Goal: Task Accomplishment & Management: Complete application form

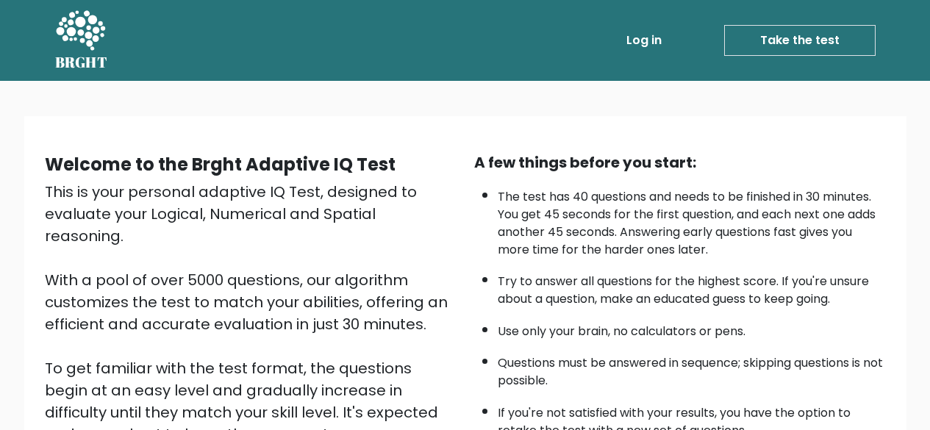
scroll to position [140, 0]
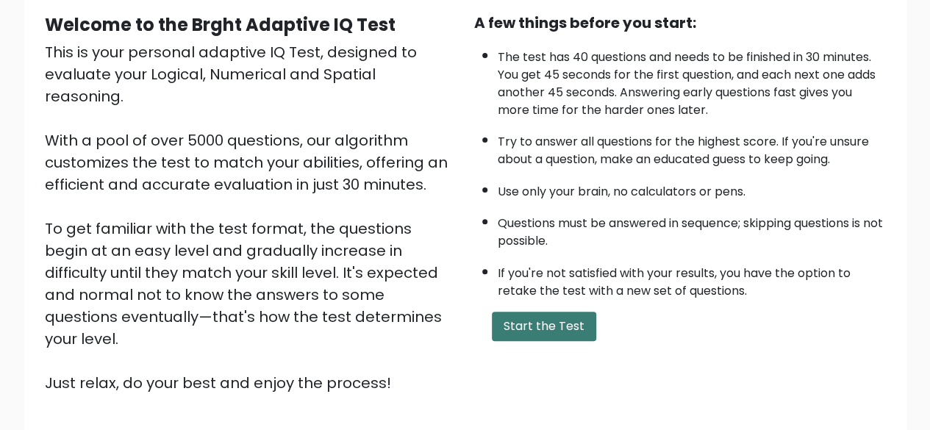
click at [551, 321] on button "Start the Test" at bounding box center [544, 326] width 104 height 29
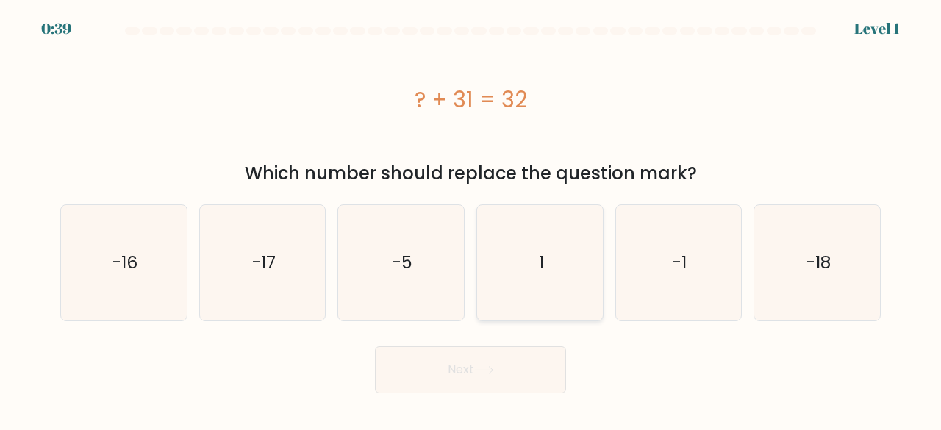
click at [550, 249] on icon "1" at bounding box center [539, 262] width 115 height 115
click at [471, 219] on input "d. 1" at bounding box center [471, 218] width 1 height 4
radio input "true"
click at [531, 357] on button "Next" at bounding box center [470, 369] width 191 height 47
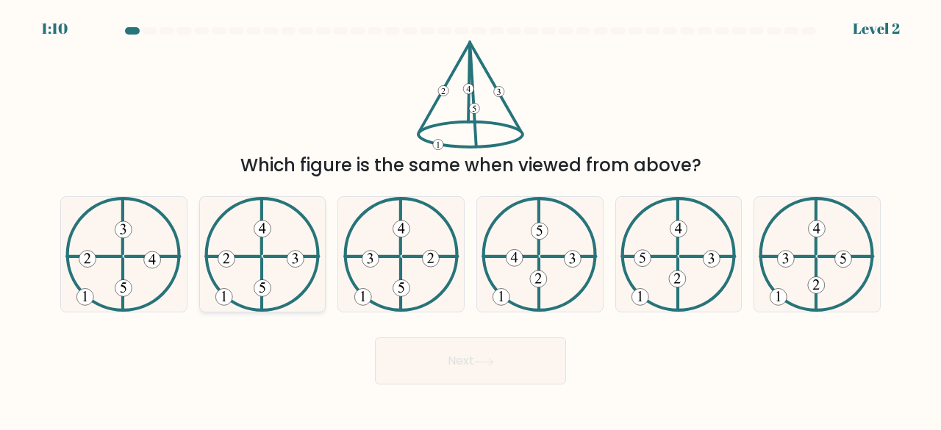
click at [266, 299] on icon at bounding box center [262, 254] width 116 height 115
click at [471, 219] on input "b." at bounding box center [471, 218] width 1 height 4
radio input "true"
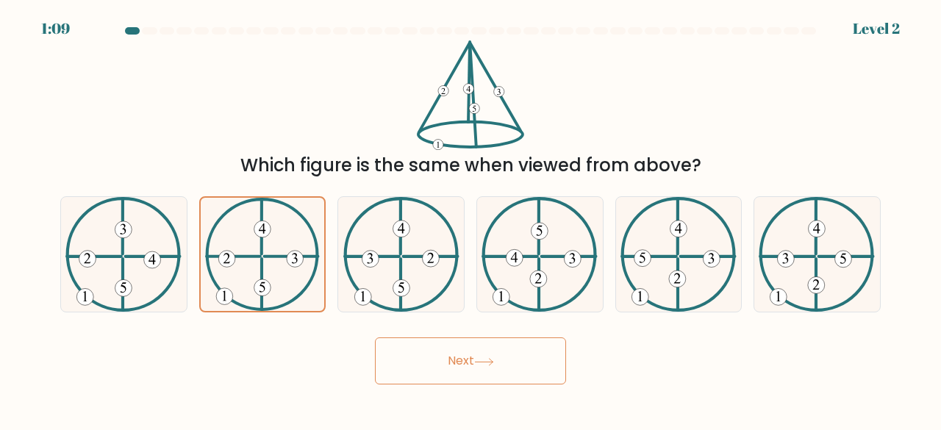
click at [448, 368] on button "Next" at bounding box center [470, 361] width 191 height 47
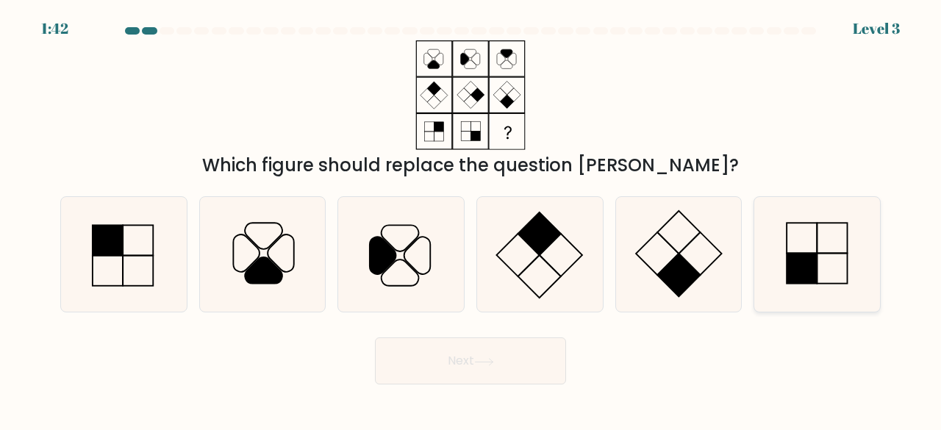
click at [802, 264] on rect at bounding box center [803, 269] width 30 height 30
click at [471, 219] on input "f." at bounding box center [471, 218] width 1 height 4
radio input "true"
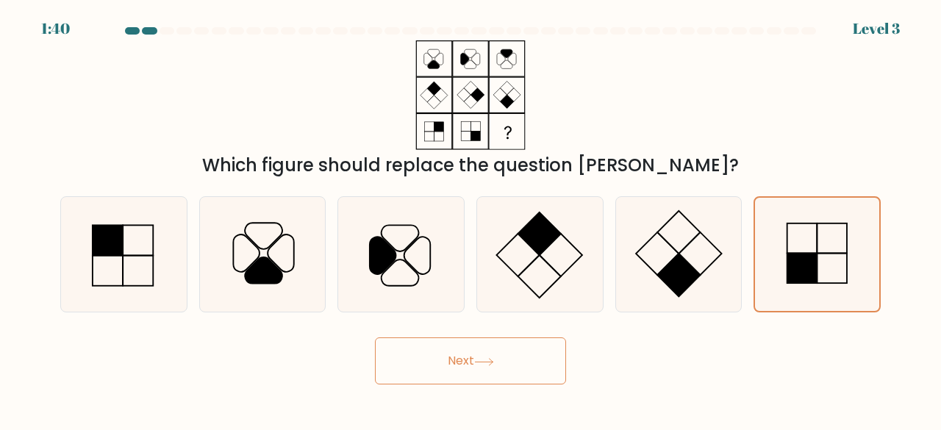
click at [448, 361] on button "Next" at bounding box center [470, 361] width 191 height 47
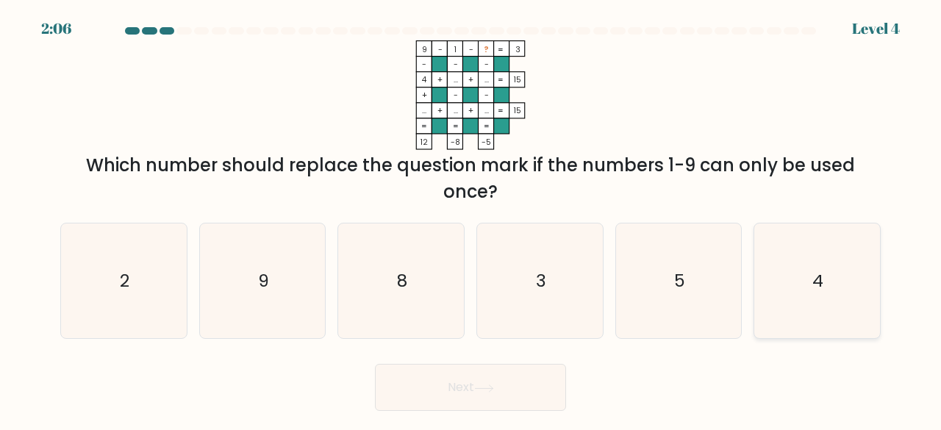
click at [790, 273] on icon "4" at bounding box center [817, 281] width 115 height 115
click at [471, 219] on input "f. 4" at bounding box center [471, 218] width 1 height 4
radio input "true"
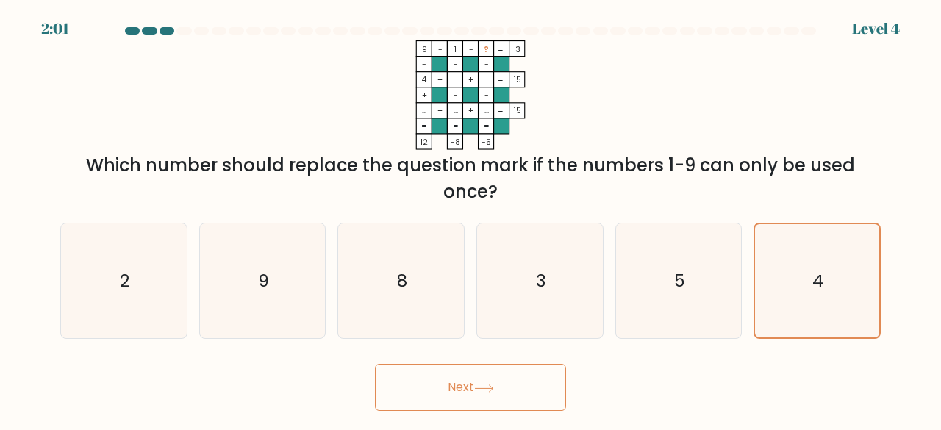
click at [491, 388] on icon at bounding box center [484, 388] width 18 height 7
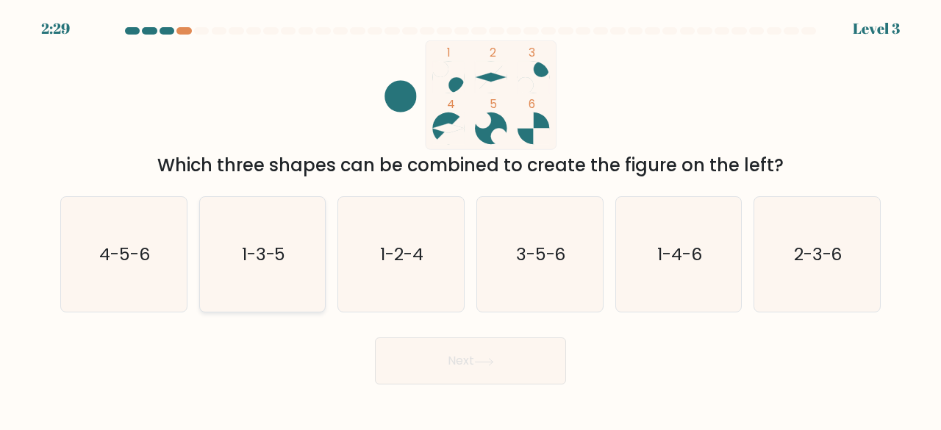
click at [252, 235] on icon "1-3-5" at bounding box center [262, 254] width 115 height 115
click at [471, 219] on input "b. 1-3-5" at bounding box center [471, 218] width 1 height 4
radio input "true"
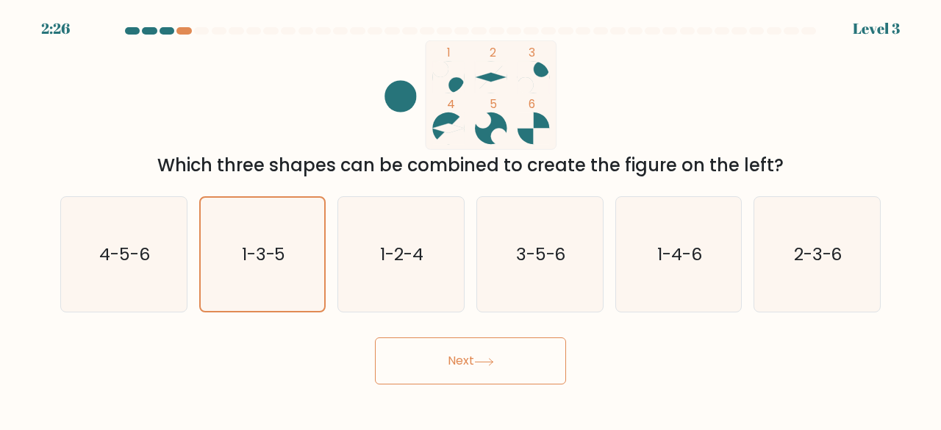
click at [430, 357] on button "Next" at bounding box center [470, 361] width 191 height 47
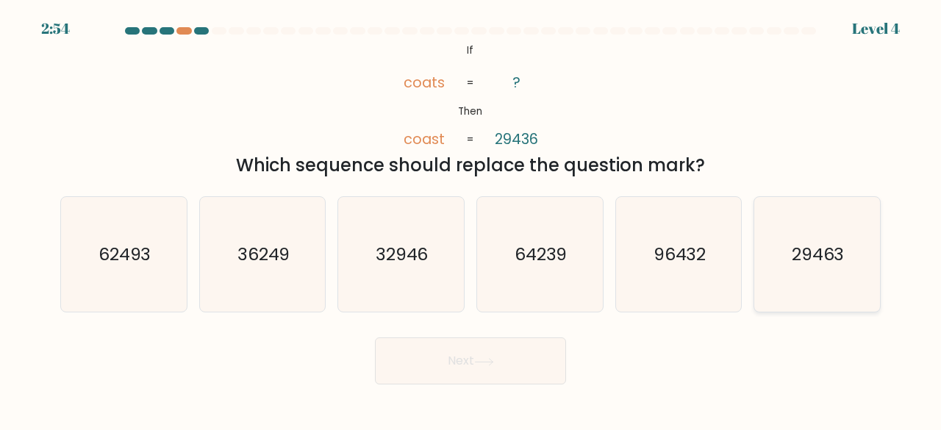
click at [802, 257] on text "29463" at bounding box center [818, 254] width 53 height 24
click at [471, 219] on input "f. 29463" at bounding box center [471, 218] width 1 height 4
radio input "true"
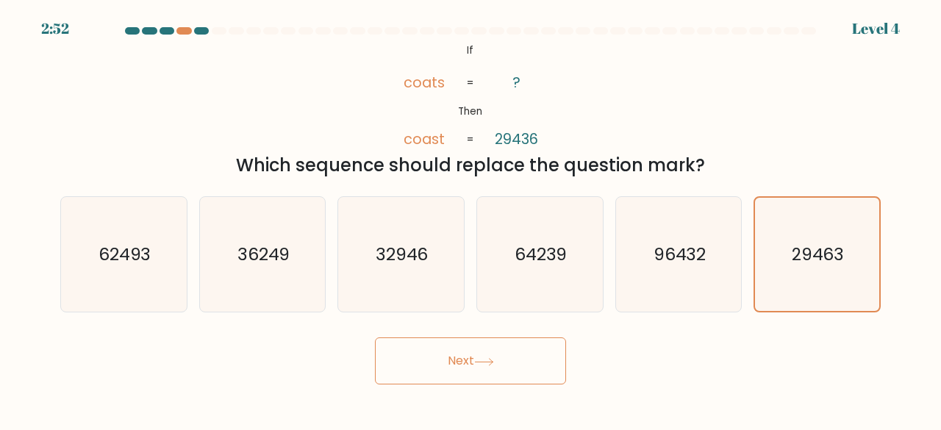
click at [493, 363] on icon at bounding box center [484, 362] width 20 height 8
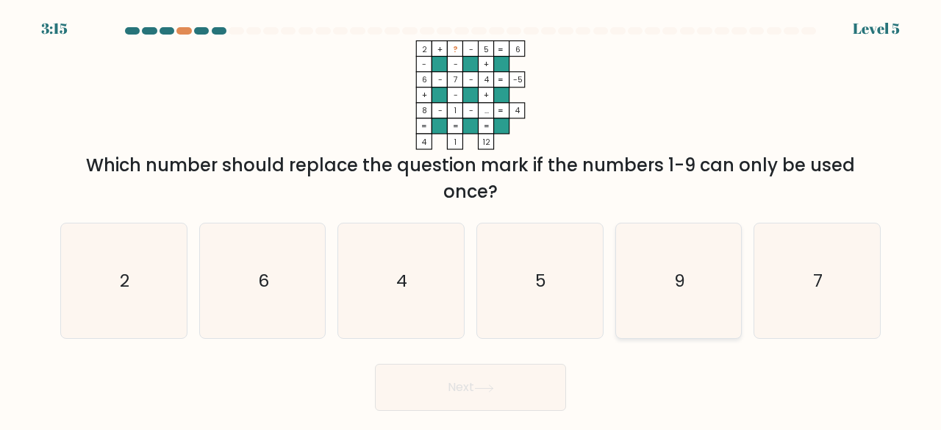
click at [661, 319] on icon "9" at bounding box center [678, 281] width 115 height 115
click at [471, 219] on input "e. 9" at bounding box center [471, 218] width 1 height 4
radio input "true"
click at [516, 404] on button "Next" at bounding box center [470, 387] width 191 height 47
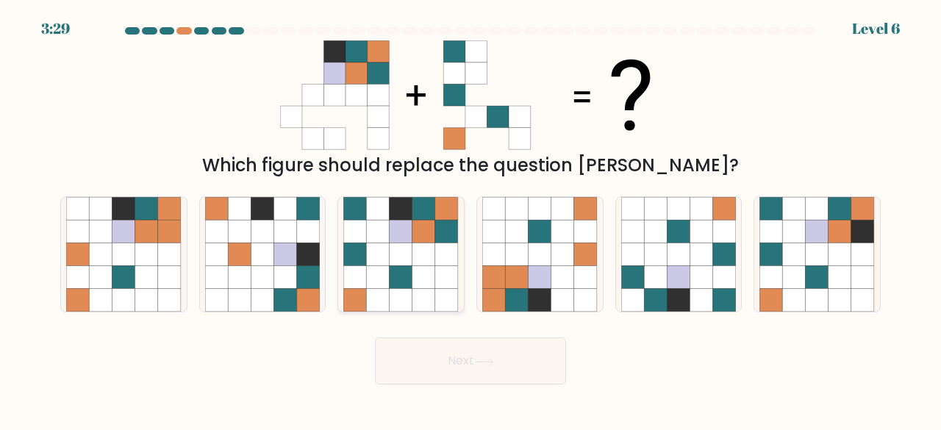
click at [394, 226] on icon at bounding box center [401, 231] width 23 height 23
click at [471, 219] on input "c." at bounding box center [471, 218] width 1 height 4
radio input "true"
click at [494, 358] on icon at bounding box center [484, 362] width 20 height 8
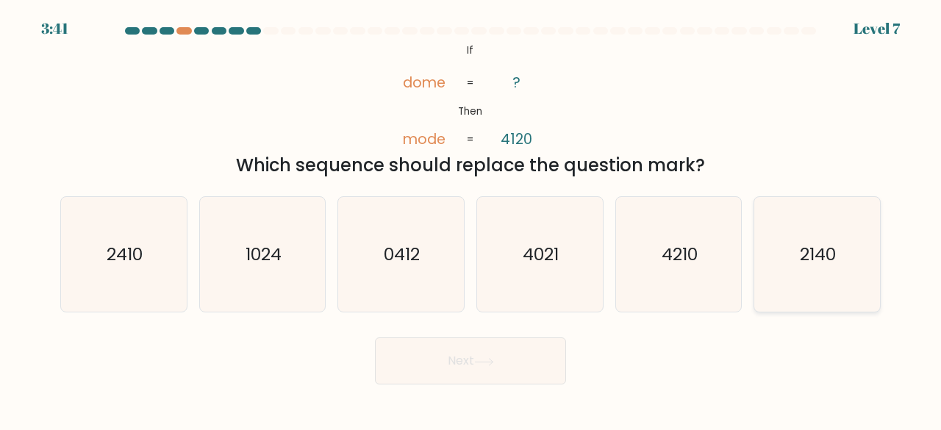
click at [818, 268] on icon "2140" at bounding box center [817, 254] width 115 height 115
click at [471, 219] on input "f. 2140" at bounding box center [471, 218] width 1 height 4
radio input "true"
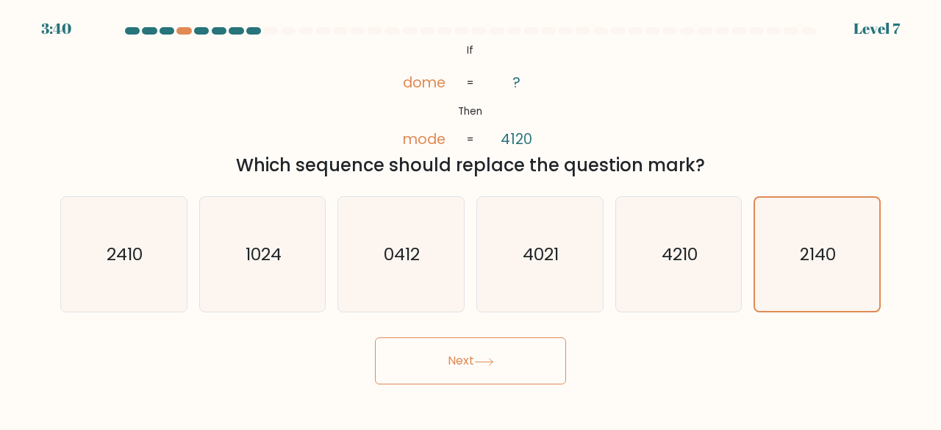
click at [482, 356] on button "Next" at bounding box center [470, 361] width 191 height 47
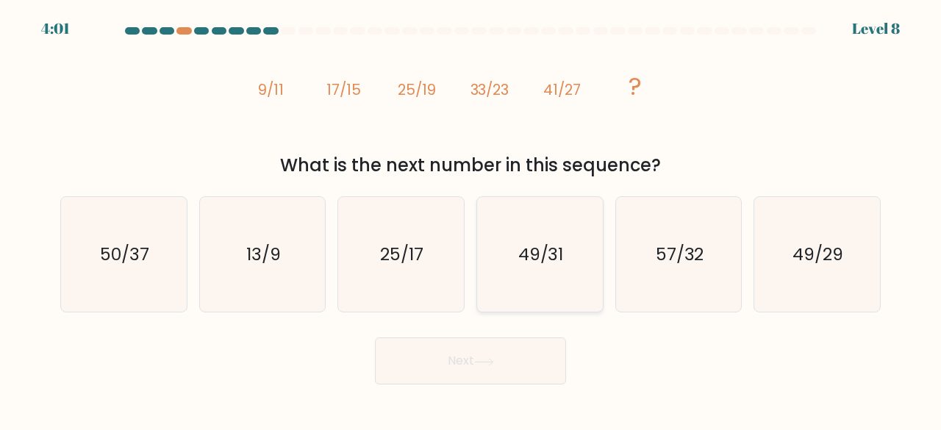
click at [531, 255] on text "49/31" at bounding box center [542, 254] width 46 height 24
click at [471, 219] on input "d. 49/31" at bounding box center [471, 218] width 1 height 4
radio input "true"
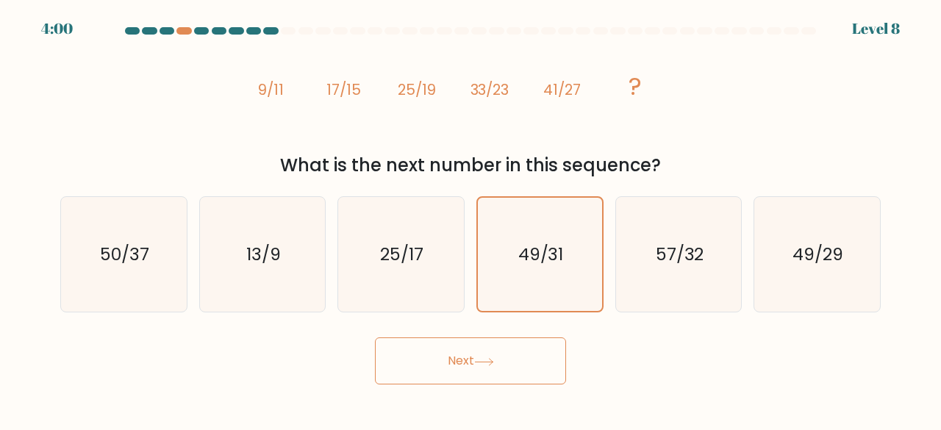
click at [503, 359] on button "Next" at bounding box center [470, 361] width 191 height 47
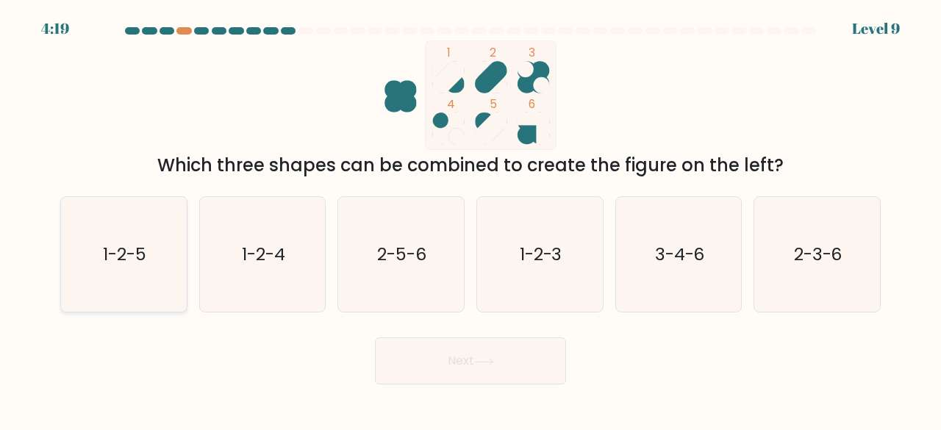
click at [134, 257] on text "1-2-5" at bounding box center [124, 254] width 43 height 24
click at [471, 219] on input "a. 1-2-5" at bounding box center [471, 218] width 1 height 4
radio input "true"
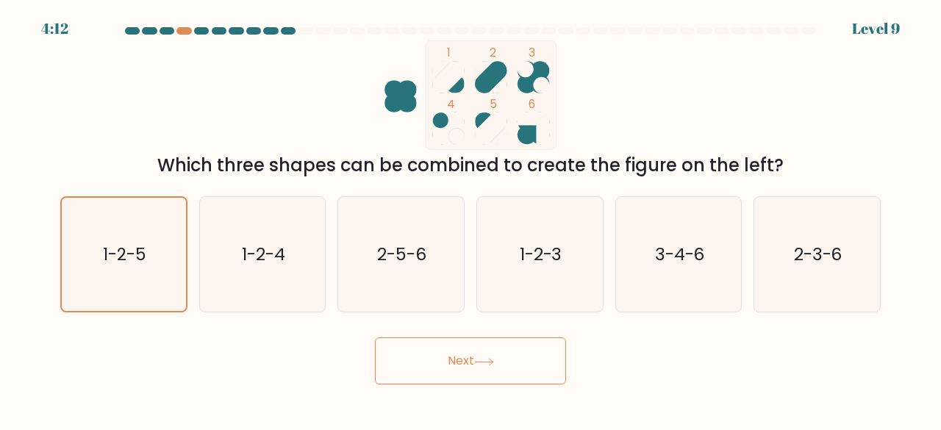
click at [424, 371] on button "Next" at bounding box center [470, 361] width 191 height 47
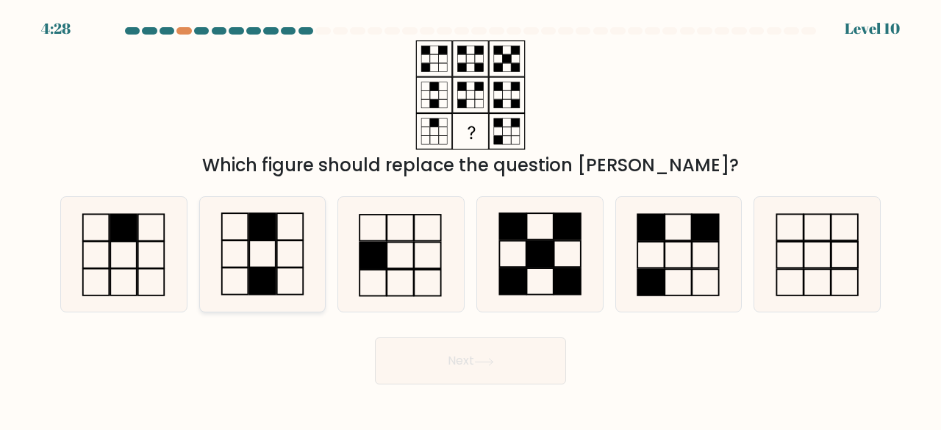
click at [254, 254] on icon at bounding box center [262, 254] width 115 height 115
click at [471, 219] on input "b." at bounding box center [471, 218] width 1 height 4
radio input "true"
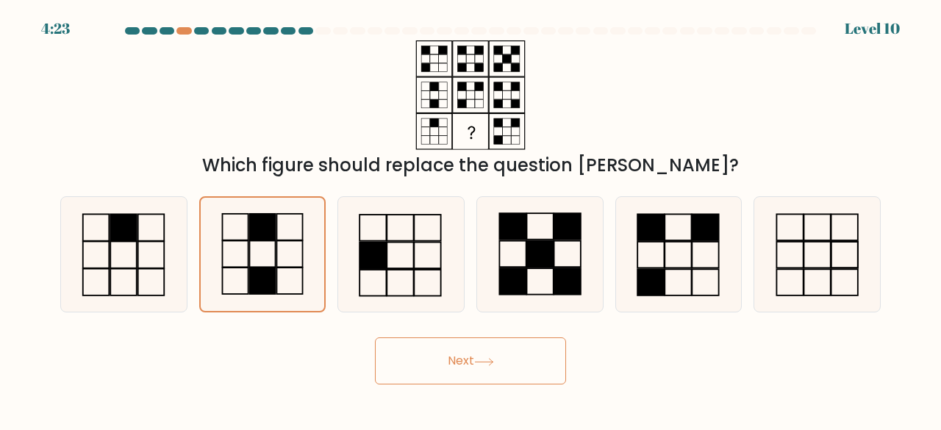
click at [510, 358] on button "Next" at bounding box center [470, 361] width 191 height 47
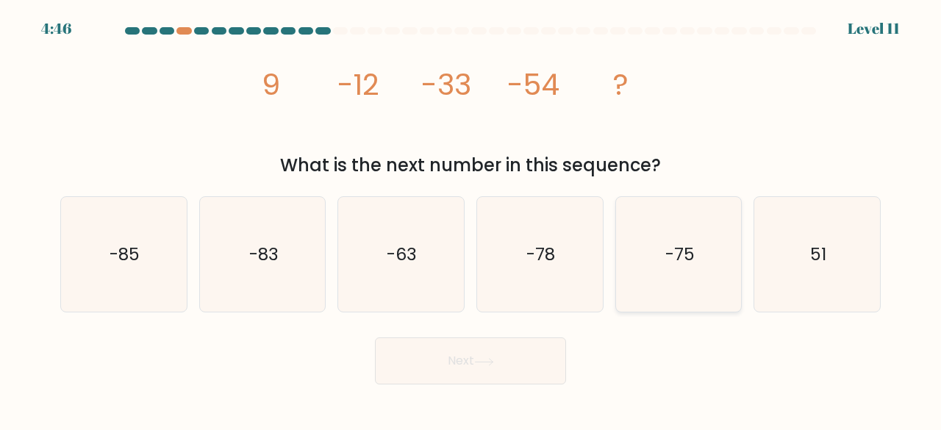
click at [663, 253] on icon "-75" at bounding box center [678, 254] width 115 height 115
click at [471, 219] on input "e. -75" at bounding box center [471, 218] width 1 height 4
radio input "true"
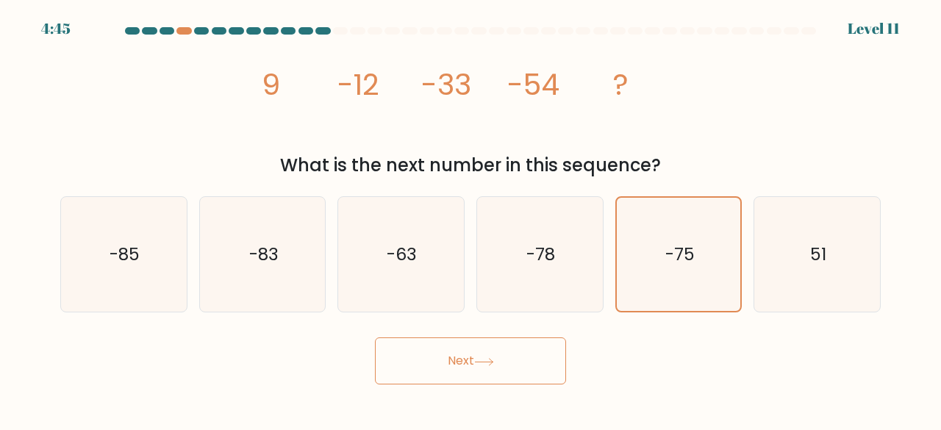
click at [530, 373] on button "Next" at bounding box center [470, 361] width 191 height 47
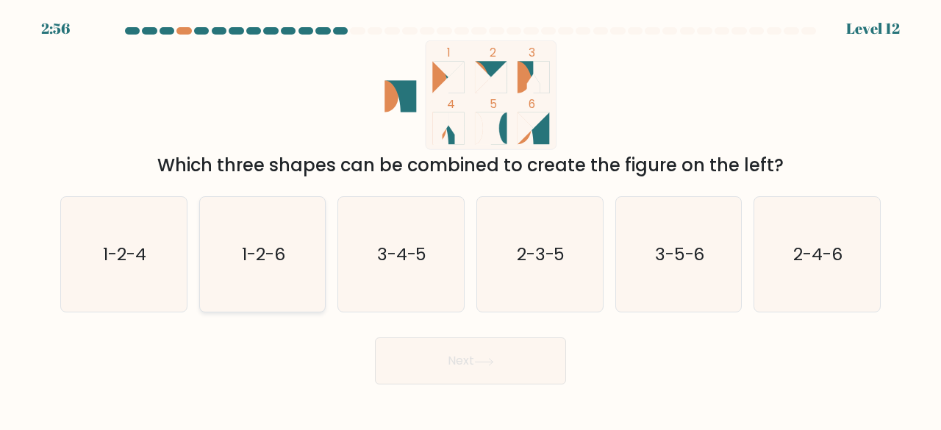
click at [282, 282] on icon "1-2-6" at bounding box center [262, 254] width 115 height 115
click at [471, 219] on input "b. 1-2-6" at bounding box center [471, 218] width 1 height 4
radio input "true"
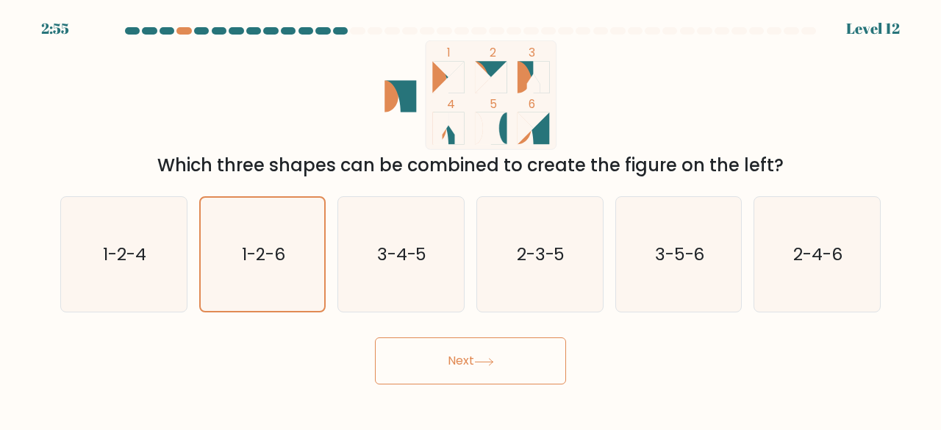
click at [422, 378] on button "Next" at bounding box center [470, 361] width 191 height 47
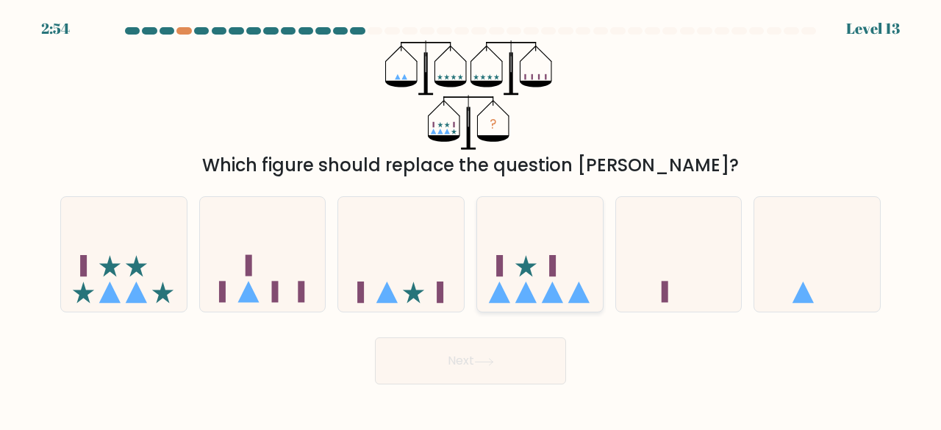
click at [533, 265] on icon at bounding box center [526, 265] width 21 height 21
click at [471, 219] on input "d." at bounding box center [471, 218] width 1 height 4
radio input "true"
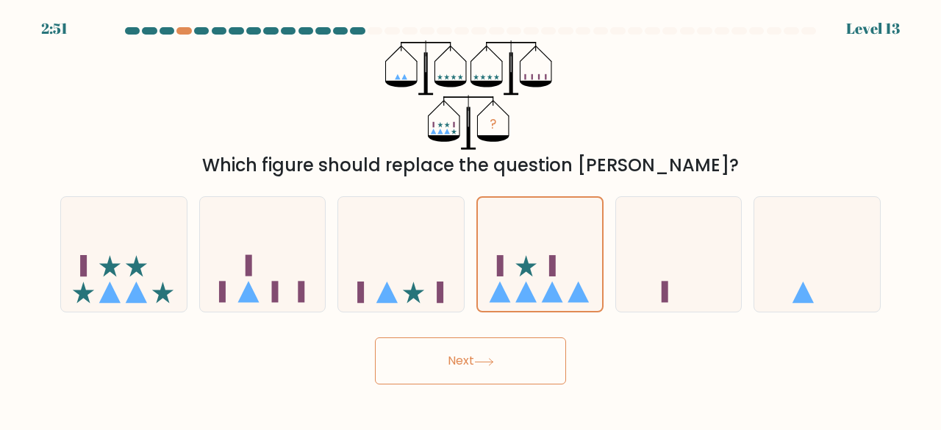
click at [494, 360] on icon at bounding box center [484, 362] width 20 height 8
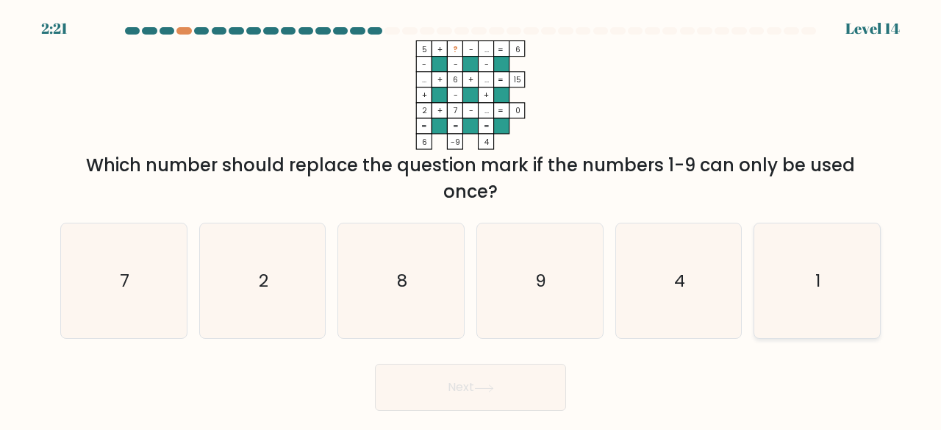
click at [788, 304] on icon "1" at bounding box center [817, 281] width 115 height 115
click at [471, 219] on input "f. 1" at bounding box center [471, 218] width 1 height 4
radio input "true"
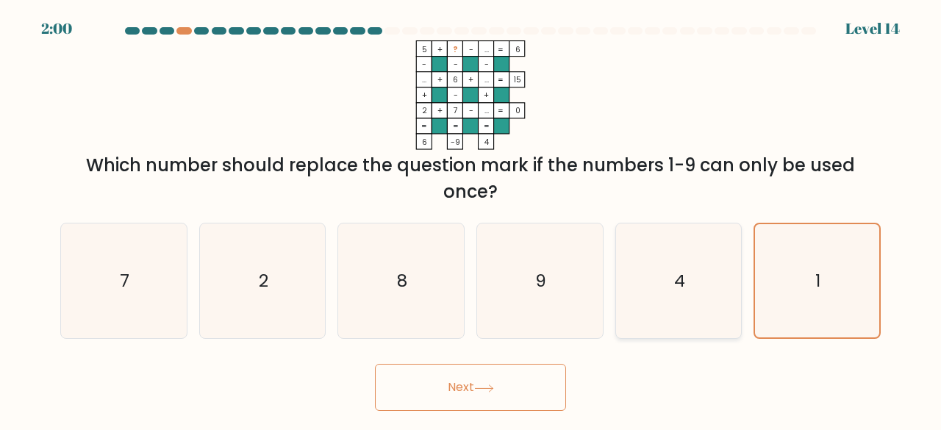
click at [641, 277] on icon "4" at bounding box center [678, 281] width 115 height 115
click at [471, 219] on input "e. 4" at bounding box center [471, 218] width 1 height 4
radio input "true"
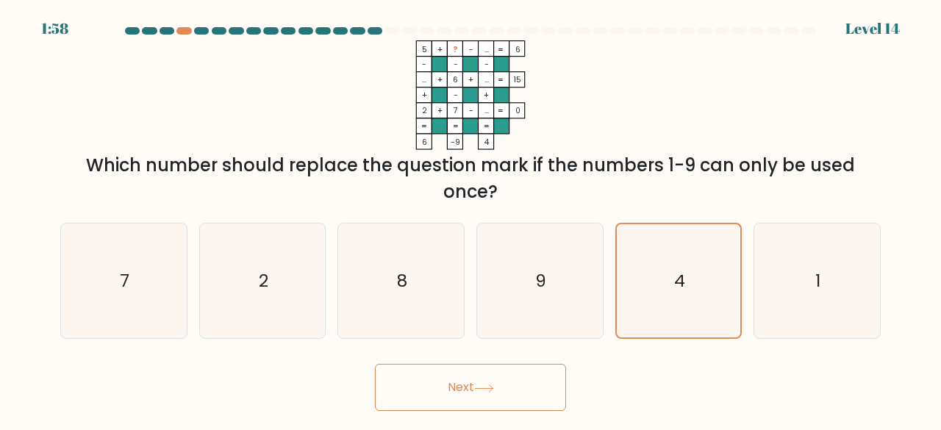
click at [438, 393] on button "Next" at bounding box center [470, 387] width 191 height 47
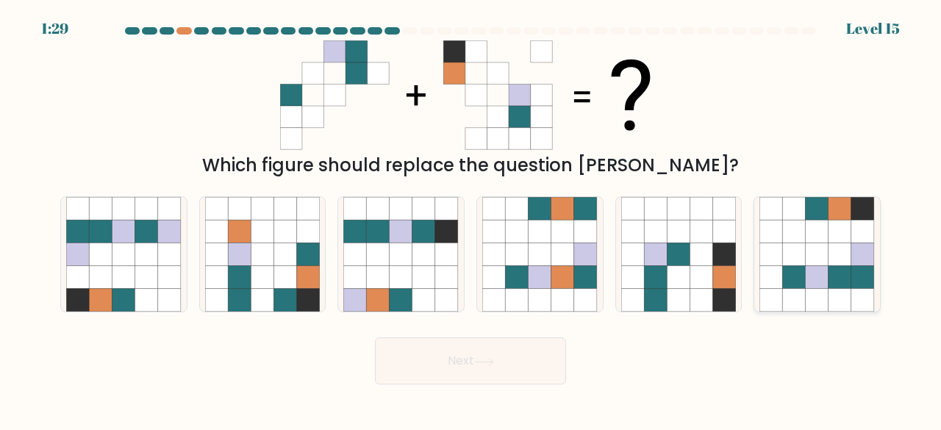
click at [797, 245] on icon at bounding box center [794, 254] width 23 height 23
click at [471, 219] on input "f." at bounding box center [471, 218] width 1 height 4
radio input "true"
click at [453, 366] on button "Next" at bounding box center [470, 361] width 191 height 47
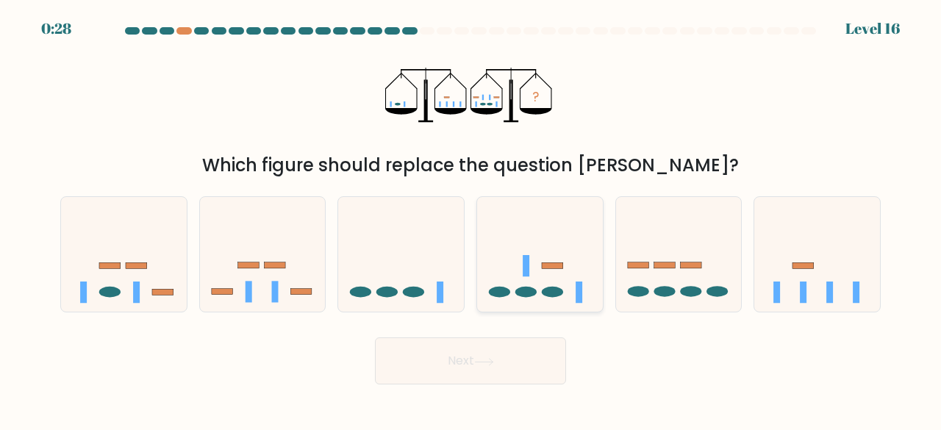
click at [558, 270] on icon at bounding box center [540, 254] width 126 height 104
click at [471, 219] on input "d." at bounding box center [471, 218] width 1 height 4
radio input "true"
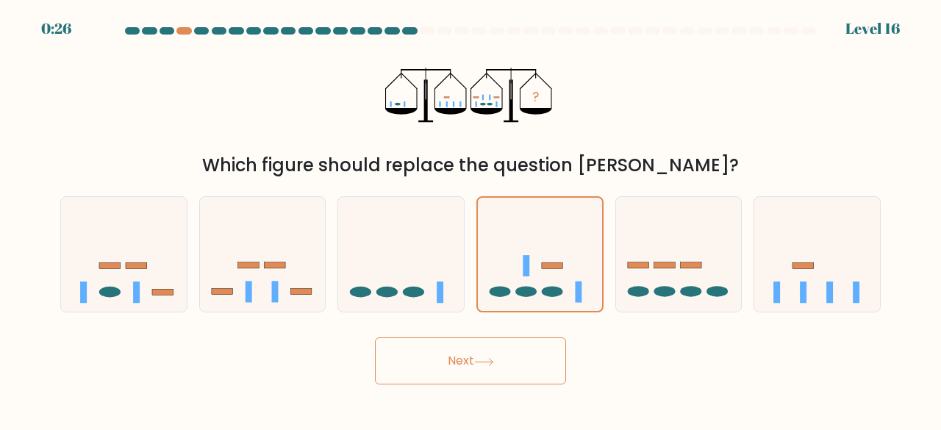
click at [505, 355] on button "Next" at bounding box center [470, 361] width 191 height 47
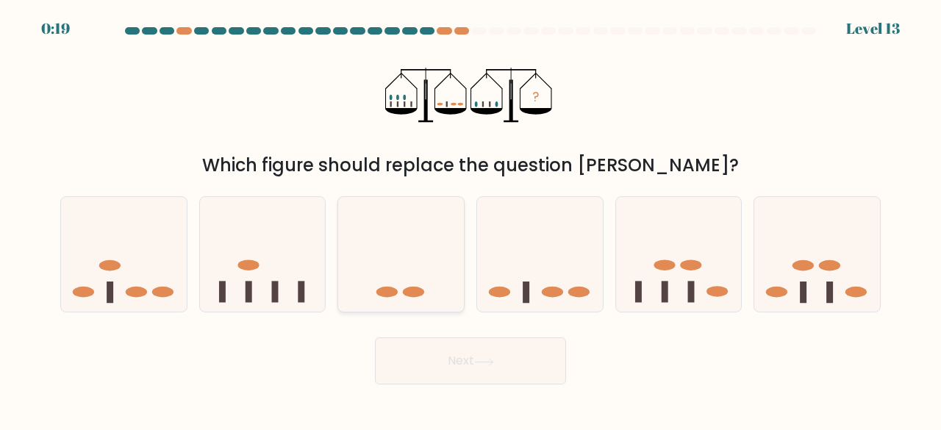
click at [397, 256] on icon at bounding box center [401, 254] width 126 height 104
click at [471, 219] on input "c." at bounding box center [471, 218] width 1 height 4
radio input "true"
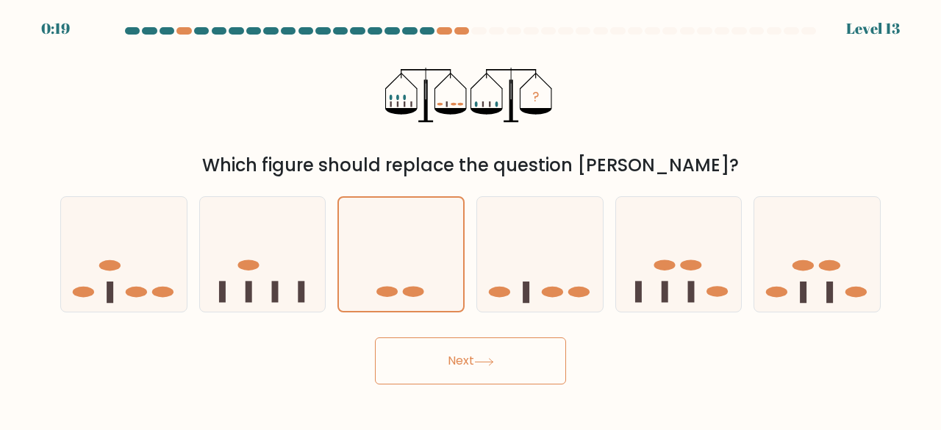
click at [435, 374] on button "Next" at bounding box center [470, 361] width 191 height 47
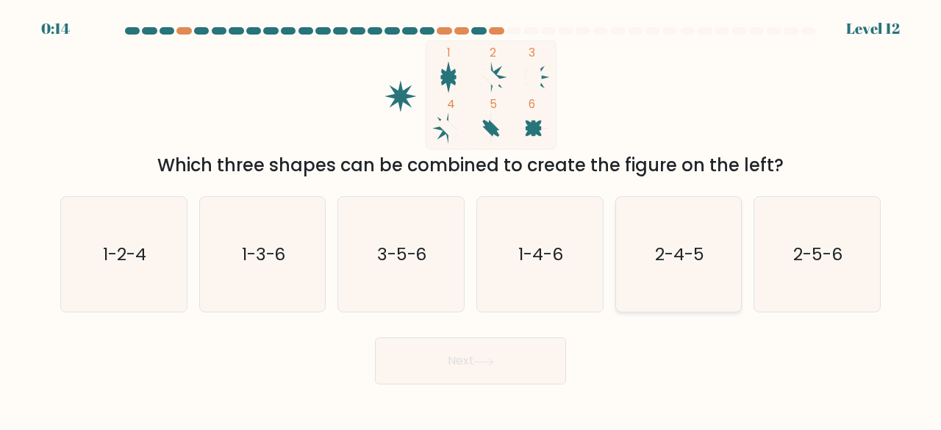
click at [644, 276] on icon "2-4-5" at bounding box center [678, 254] width 115 height 115
click at [471, 219] on input "e. 2-4-5" at bounding box center [471, 218] width 1 height 4
radio input "true"
click at [449, 376] on button "Next" at bounding box center [470, 361] width 191 height 47
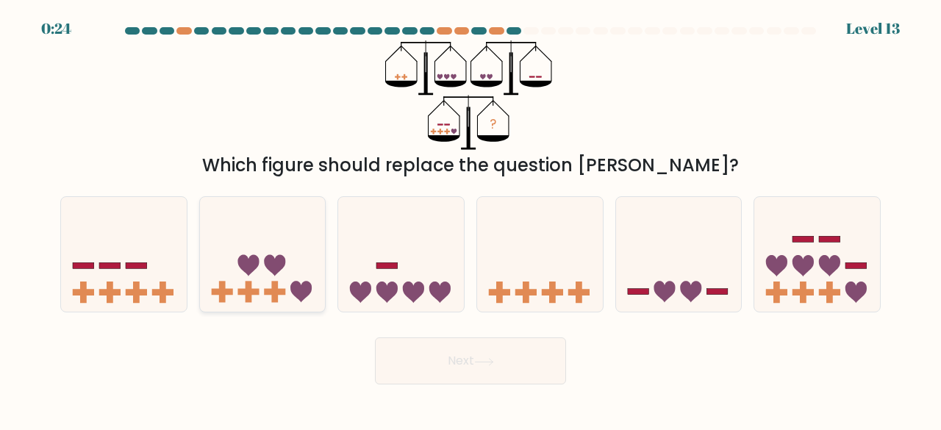
click at [265, 291] on rect at bounding box center [274, 292] width 21 height 7
click at [471, 219] on input "b." at bounding box center [471, 218] width 1 height 4
radio input "true"
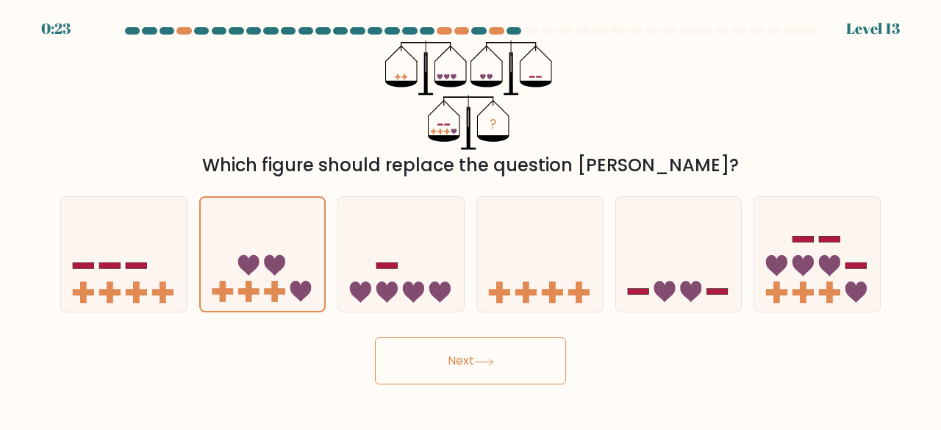
click at [444, 354] on button "Next" at bounding box center [470, 361] width 191 height 47
click at [473, 355] on button "Next" at bounding box center [470, 361] width 191 height 47
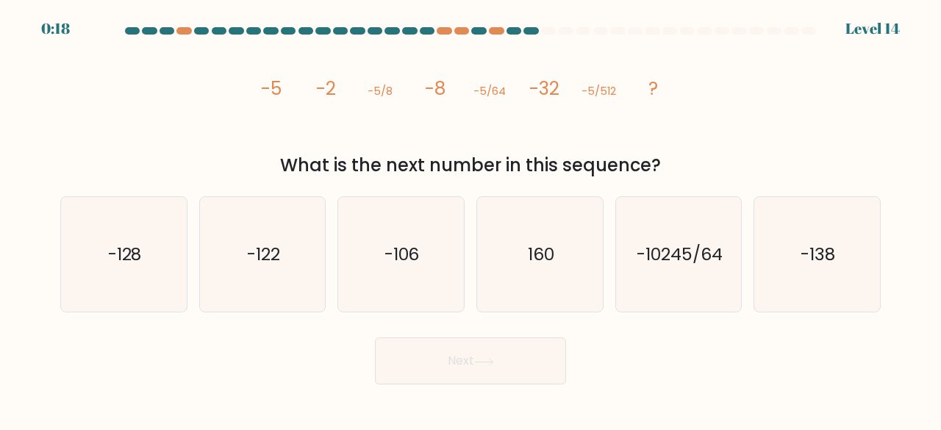
click at [271, 246] on text "-122" at bounding box center [263, 254] width 33 height 24
click at [471, 219] on input "b. -122" at bounding box center [471, 218] width 1 height 4
radio input "true"
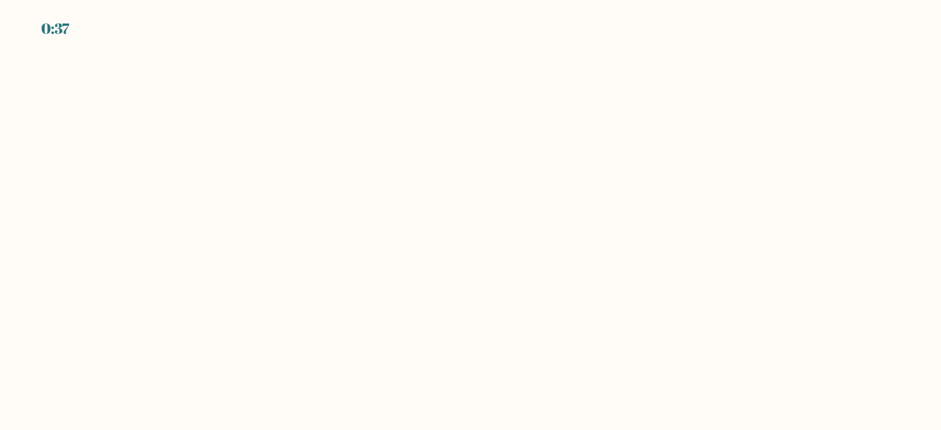
click at [403, 251] on body "0:37" at bounding box center [470, 215] width 941 height 430
click at [471, 67] on body "0:32" at bounding box center [470, 215] width 941 height 430
click at [468, 216] on body "0:32" at bounding box center [470, 215] width 941 height 430
